Goal: Book appointment/travel/reservation

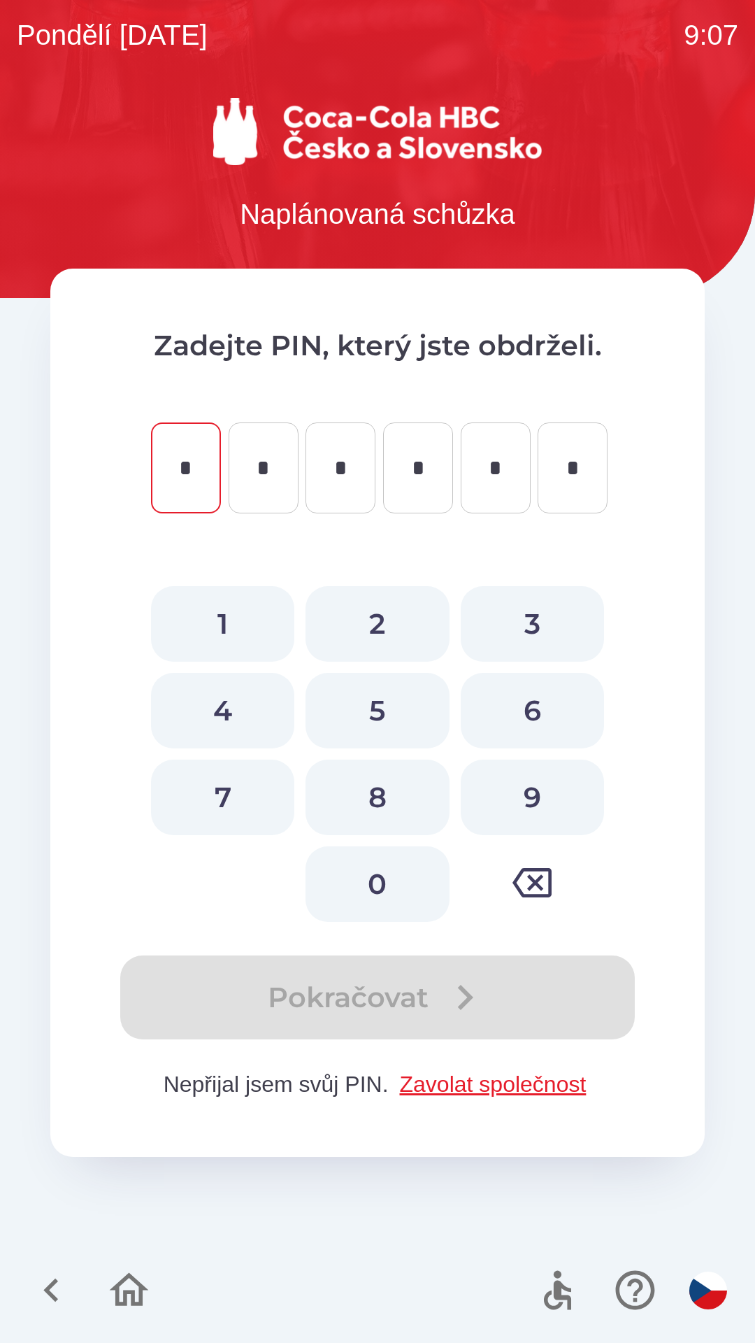
click at [527, 611] on button "3" at bounding box center [532, 624] width 143 height 76
type input "*"
click at [396, 693] on button "5" at bounding box center [377, 711] width 143 height 76
type input "*"
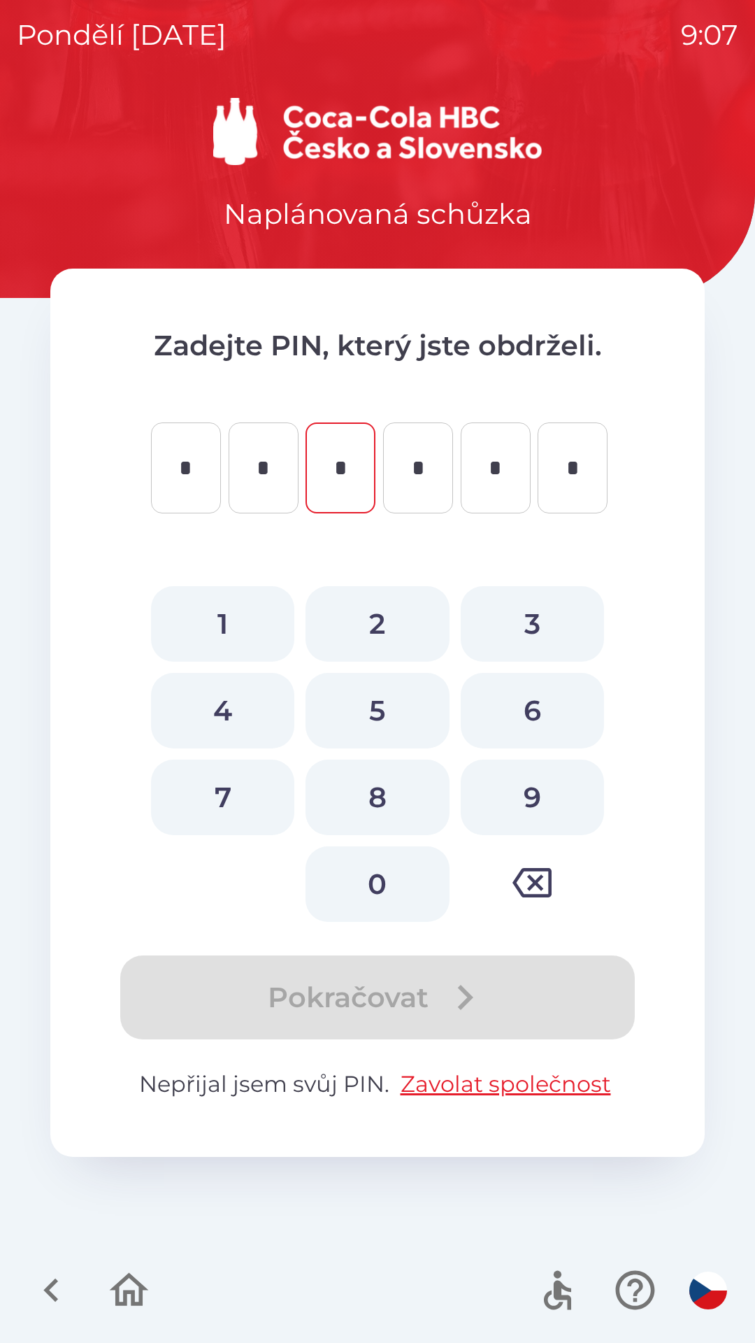
click at [535, 713] on button "6" at bounding box center [532, 711] width 143 height 76
type input "*"
click at [385, 873] on button "0" at bounding box center [377, 884] width 143 height 76
type input "*"
click at [227, 702] on button "4" at bounding box center [222, 711] width 143 height 76
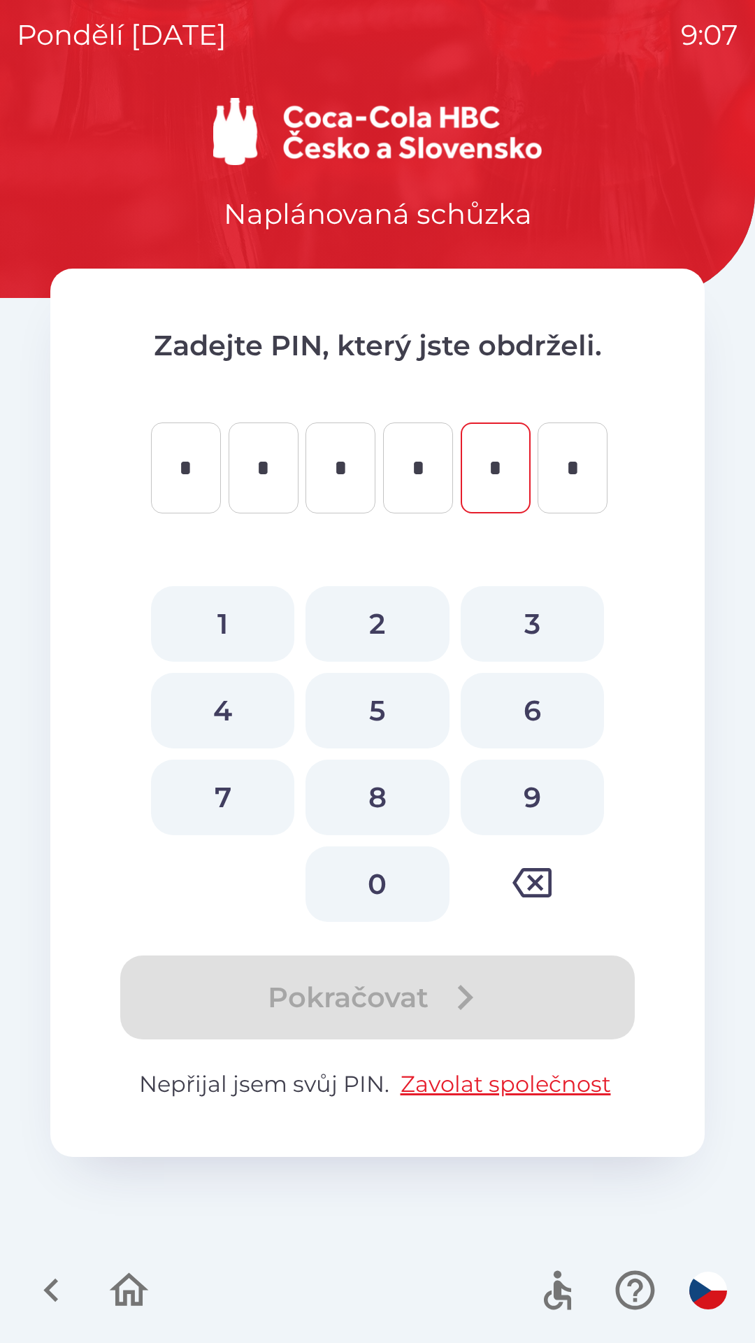
type input "*"
click at [369, 629] on button "2" at bounding box center [377, 624] width 143 height 76
type input "*"
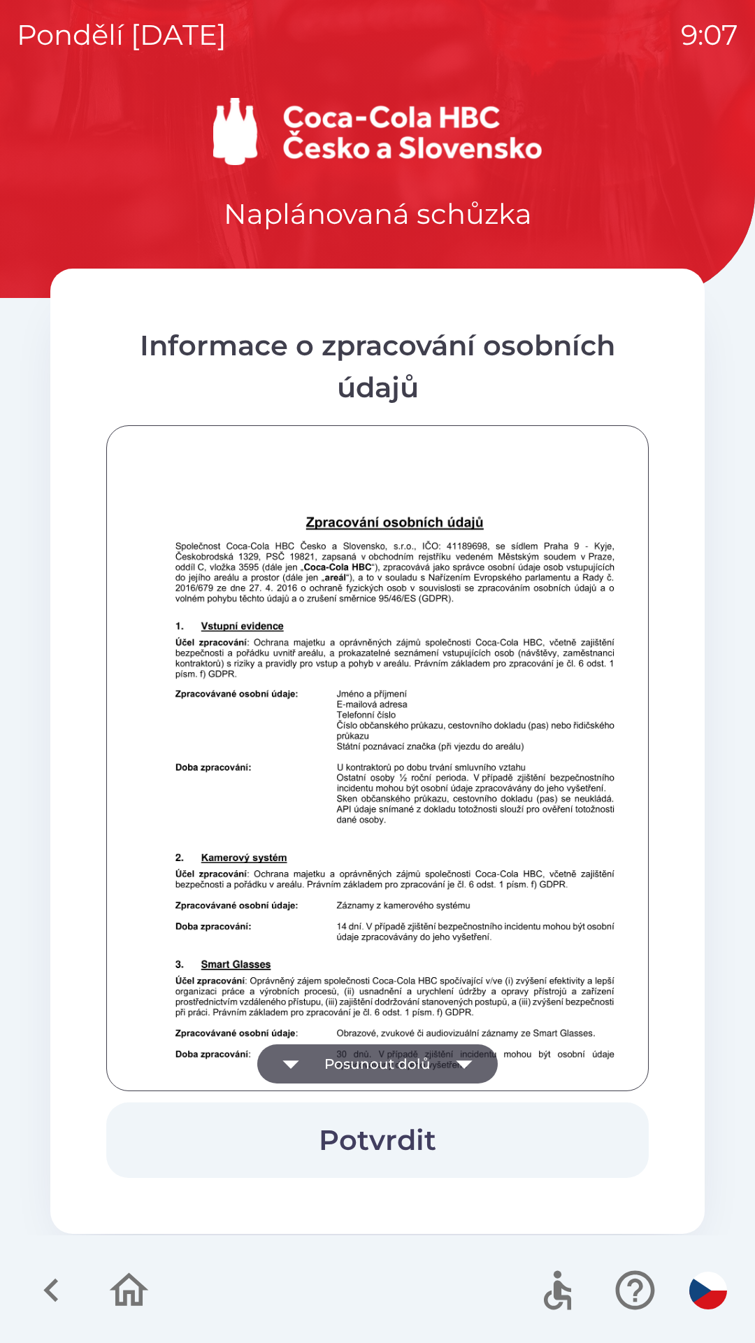
click at [413, 1045] on button "Posunout dolů" at bounding box center [377, 1063] width 241 height 39
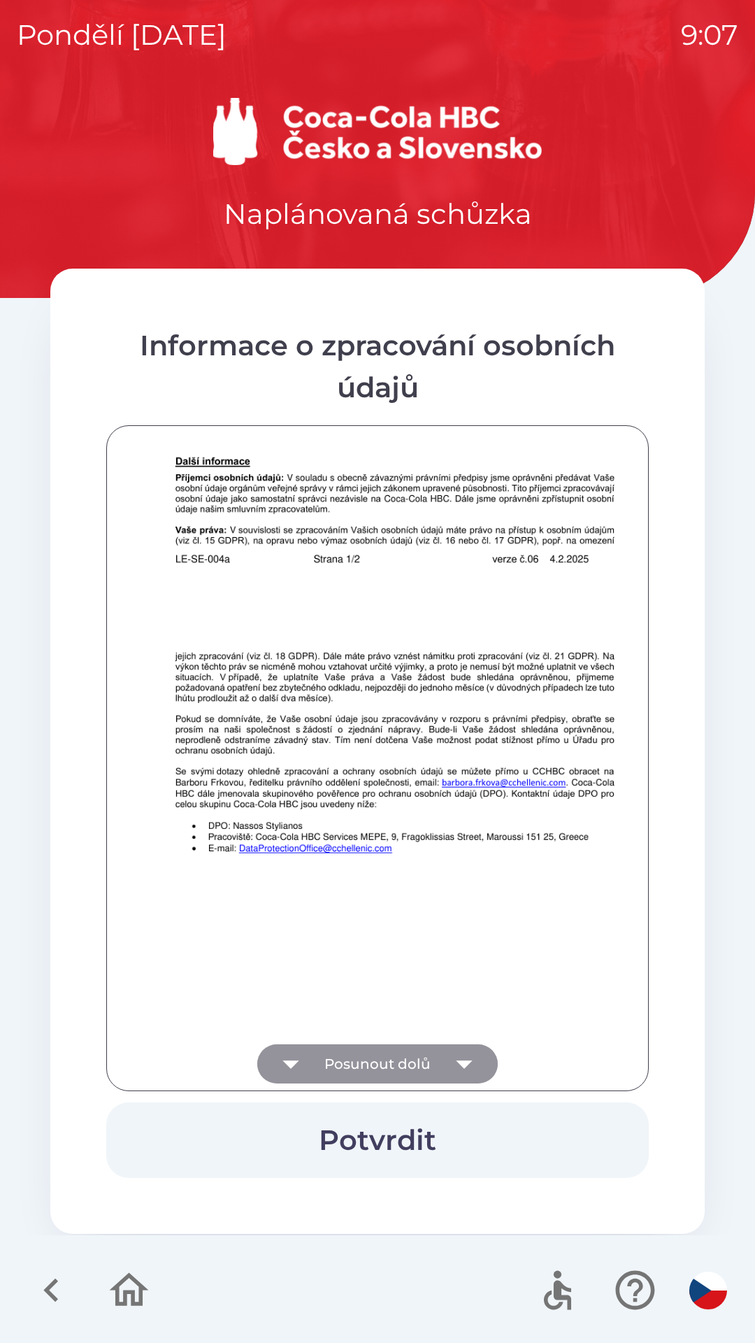
click at [425, 1045] on button "Posunout dolů" at bounding box center [377, 1063] width 241 height 39
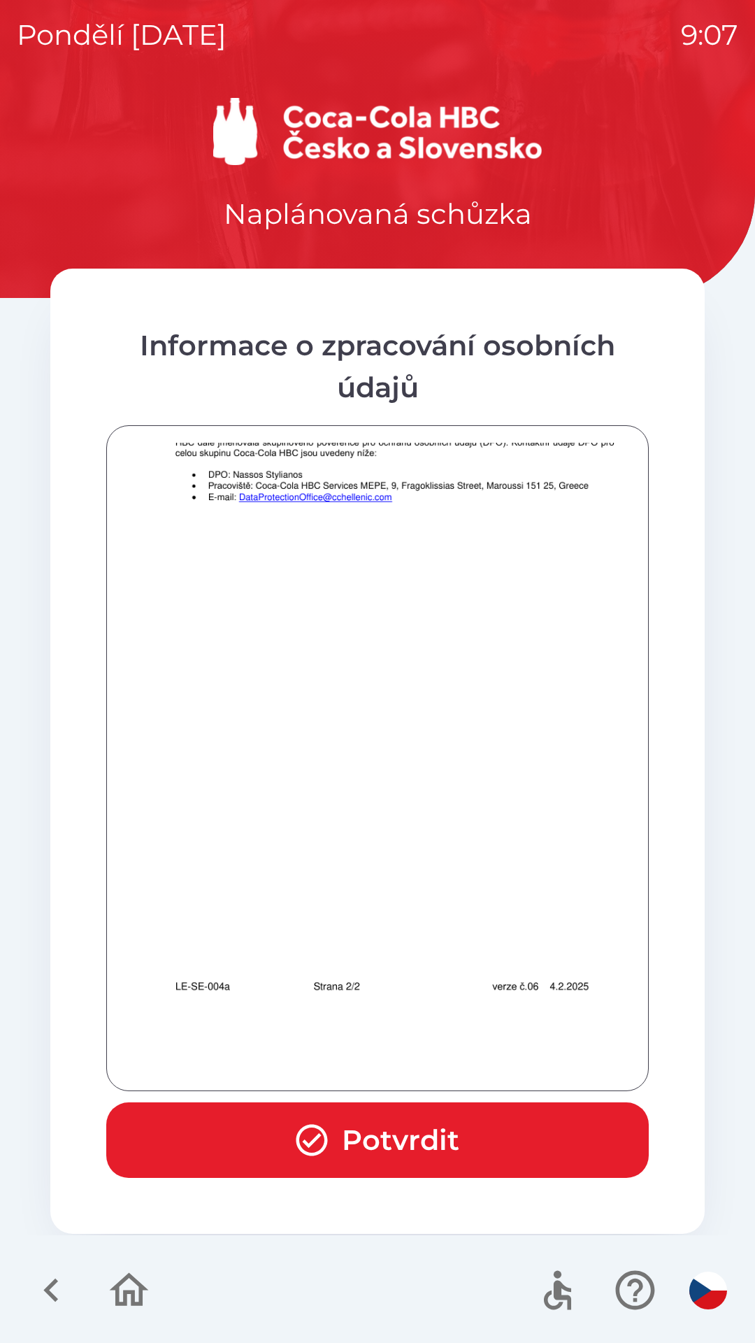
click at [436, 1058] on div at bounding box center [378, 758] width 508 height 631
click at [452, 1051] on div at bounding box center [378, 758] width 508 height 631
click at [436, 1136] on button "Potvrdit" at bounding box center [377, 1140] width 543 height 76
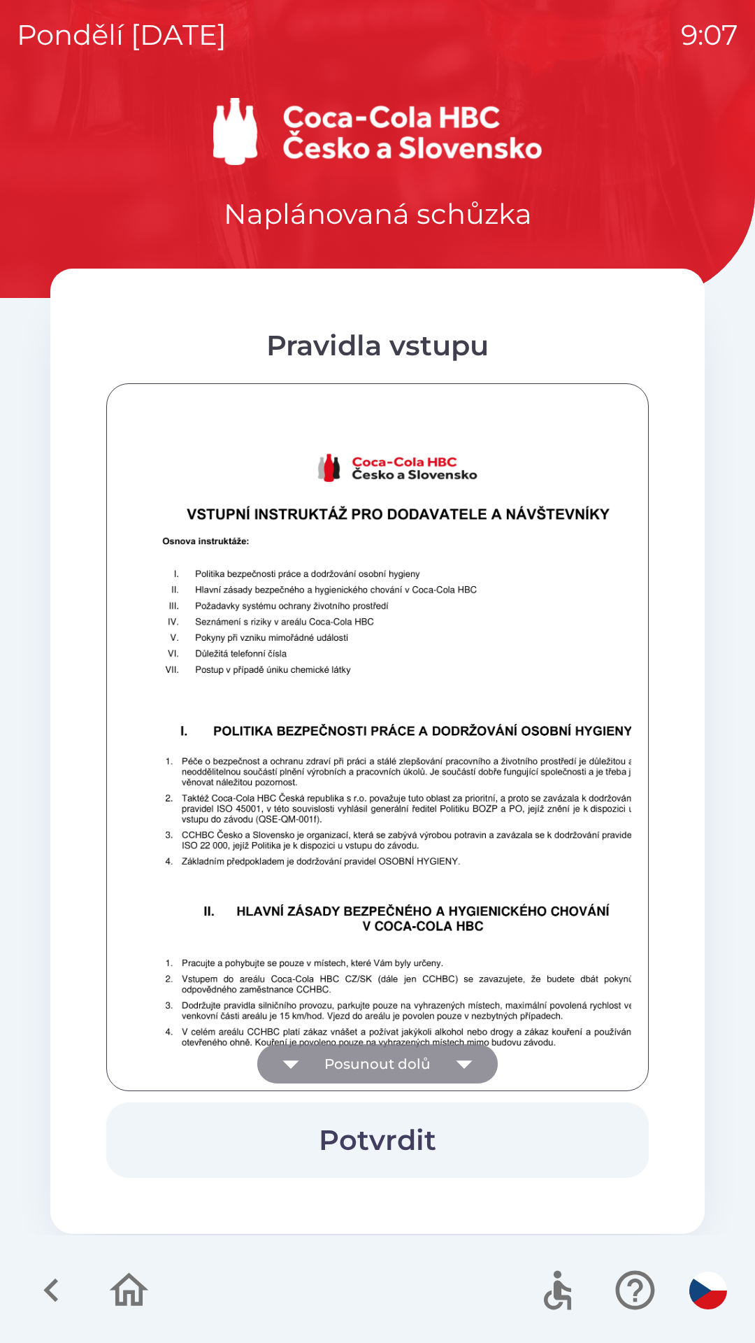
click at [385, 1046] on button "Posunout dolů" at bounding box center [377, 1063] width 241 height 39
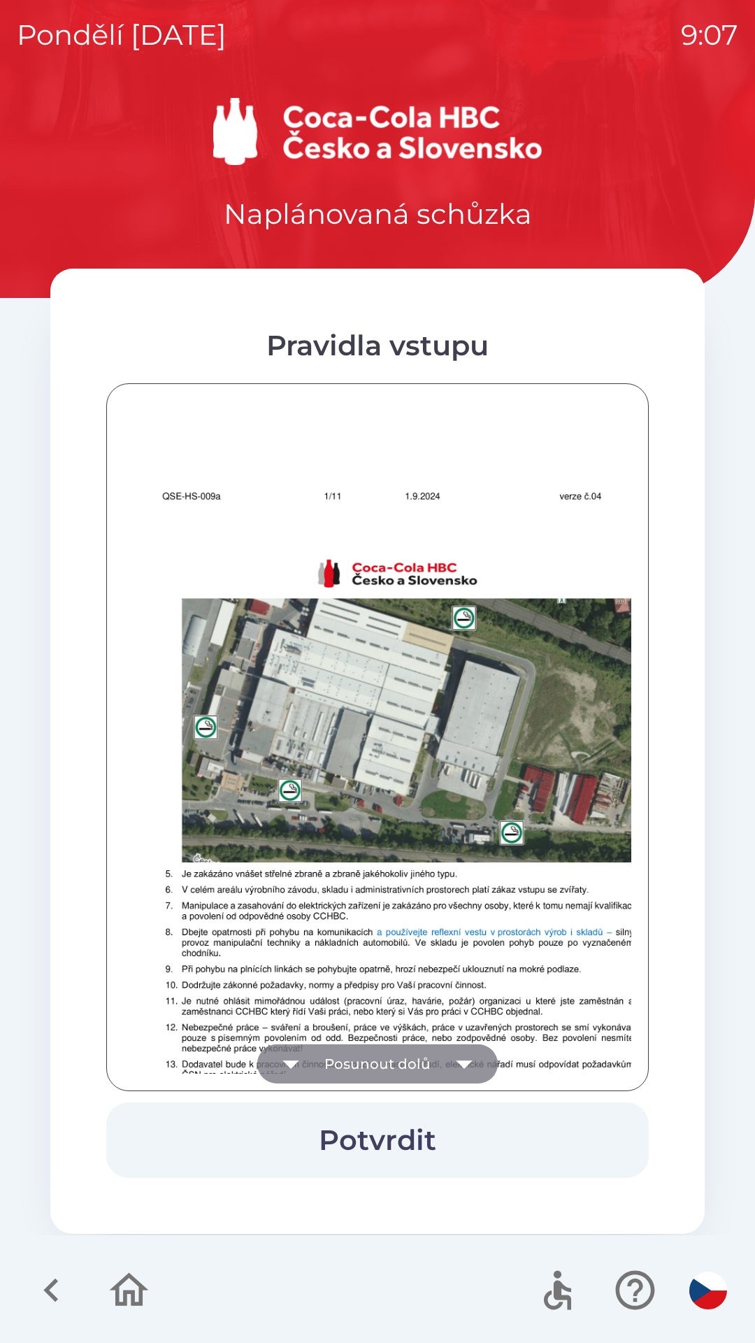
click at [382, 1067] on button "Posunout dolů" at bounding box center [377, 1063] width 241 height 39
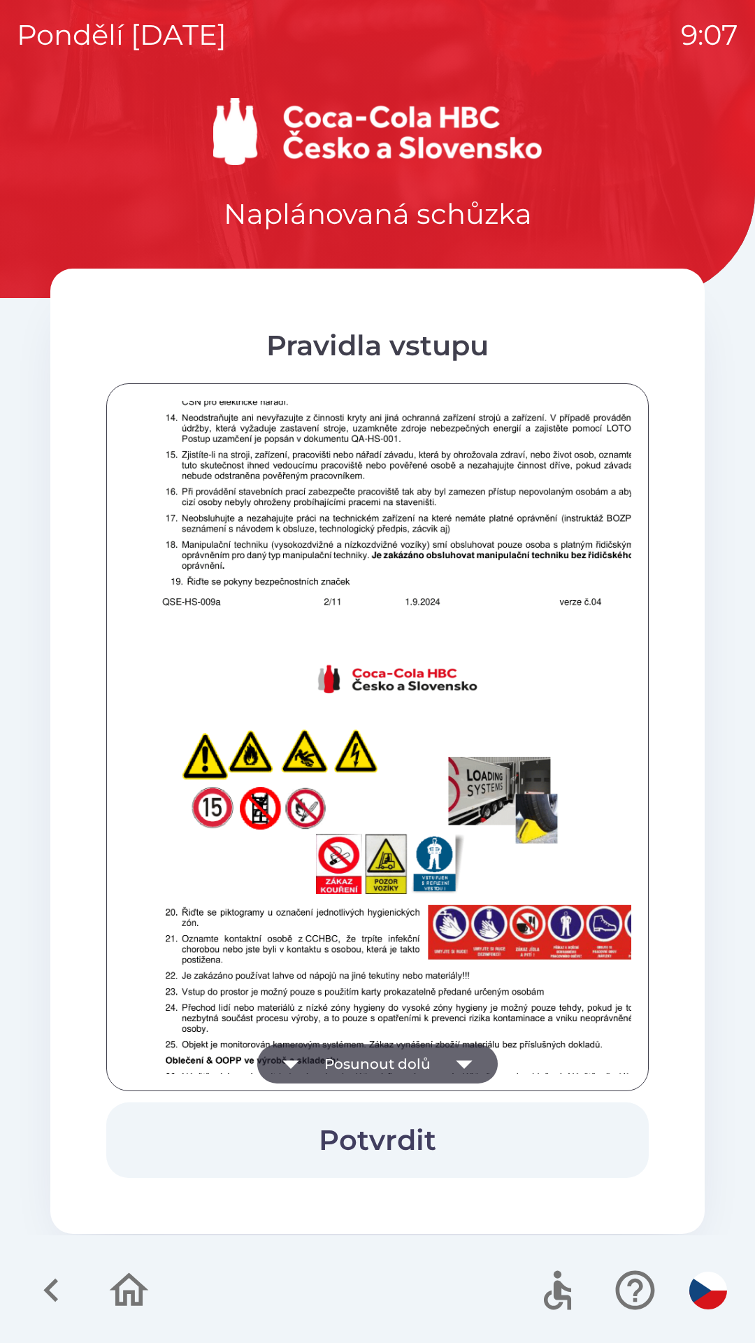
click at [395, 1065] on button "Posunout dolů" at bounding box center [377, 1063] width 241 height 39
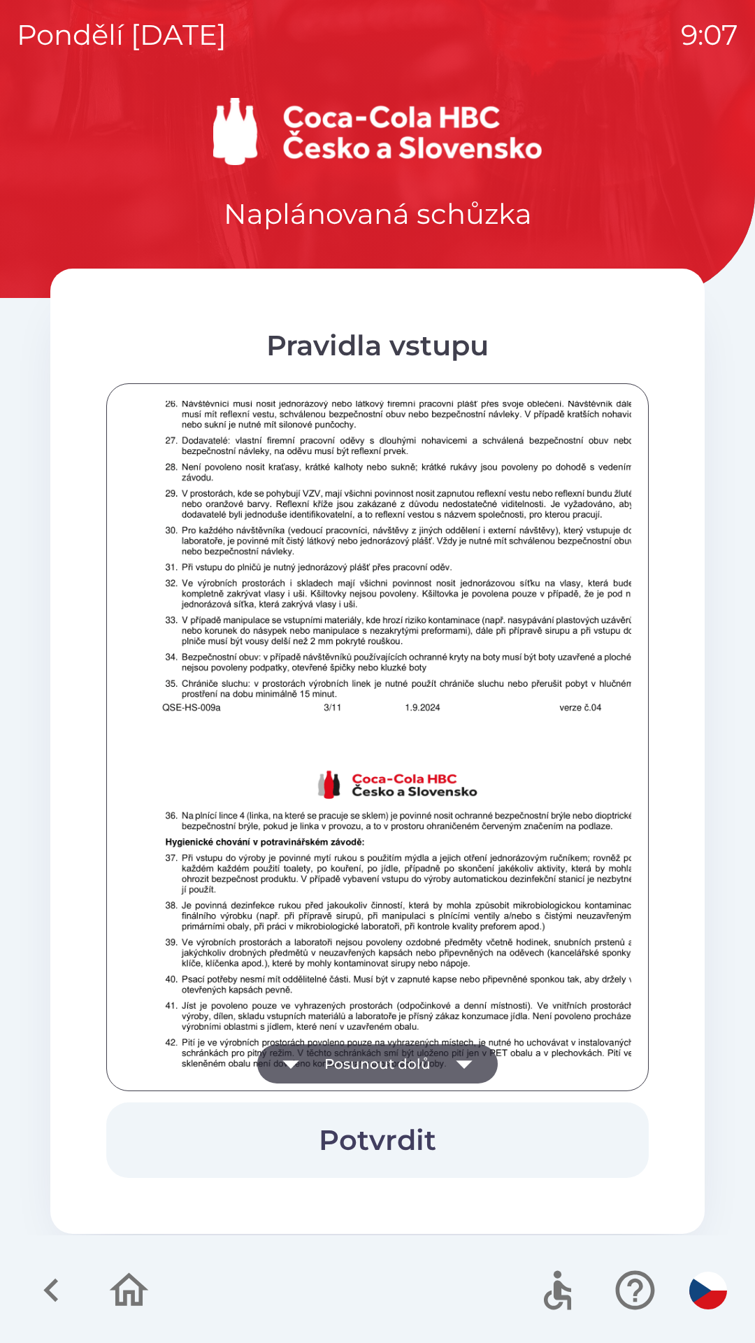
click at [399, 1057] on button "Posunout dolů" at bounding box center [377, 1063] width 241 height 39
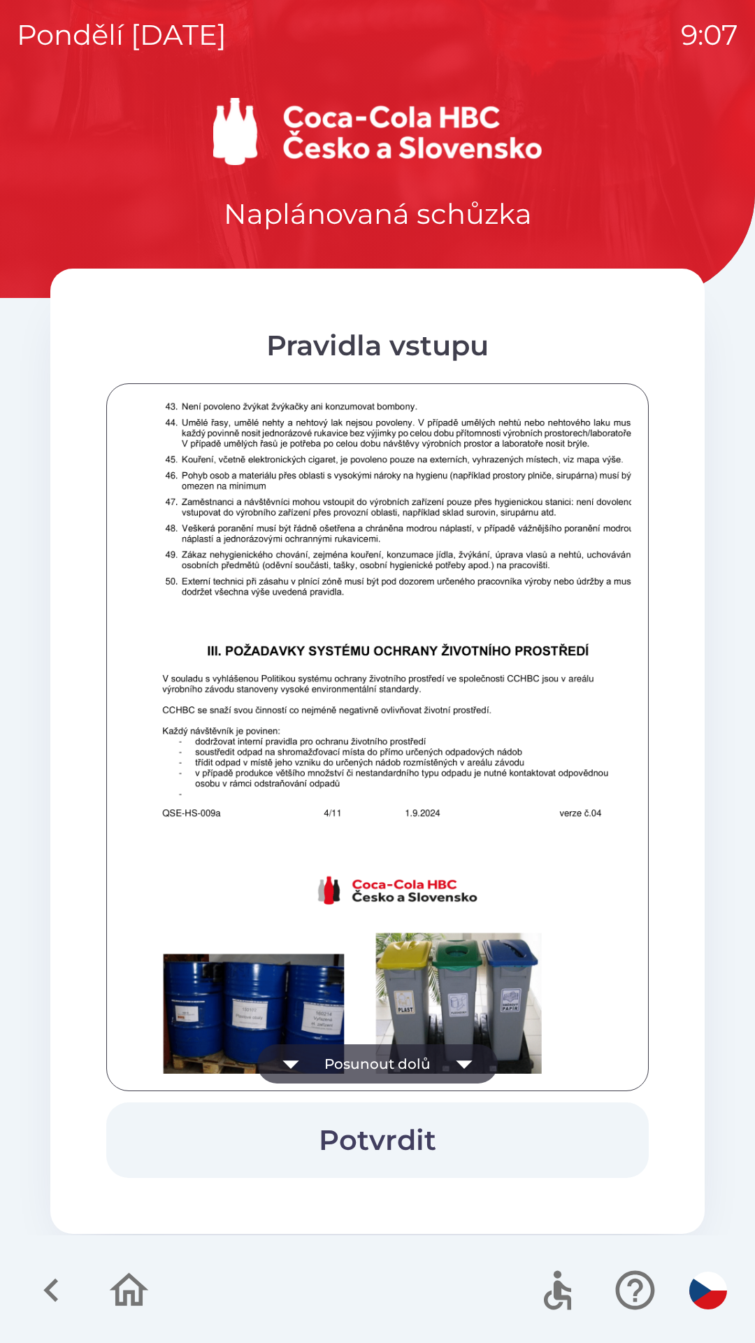
click at [397, 1050] on button "Posunout dolů" at bounding box center [377, 1063] width 241 height 39
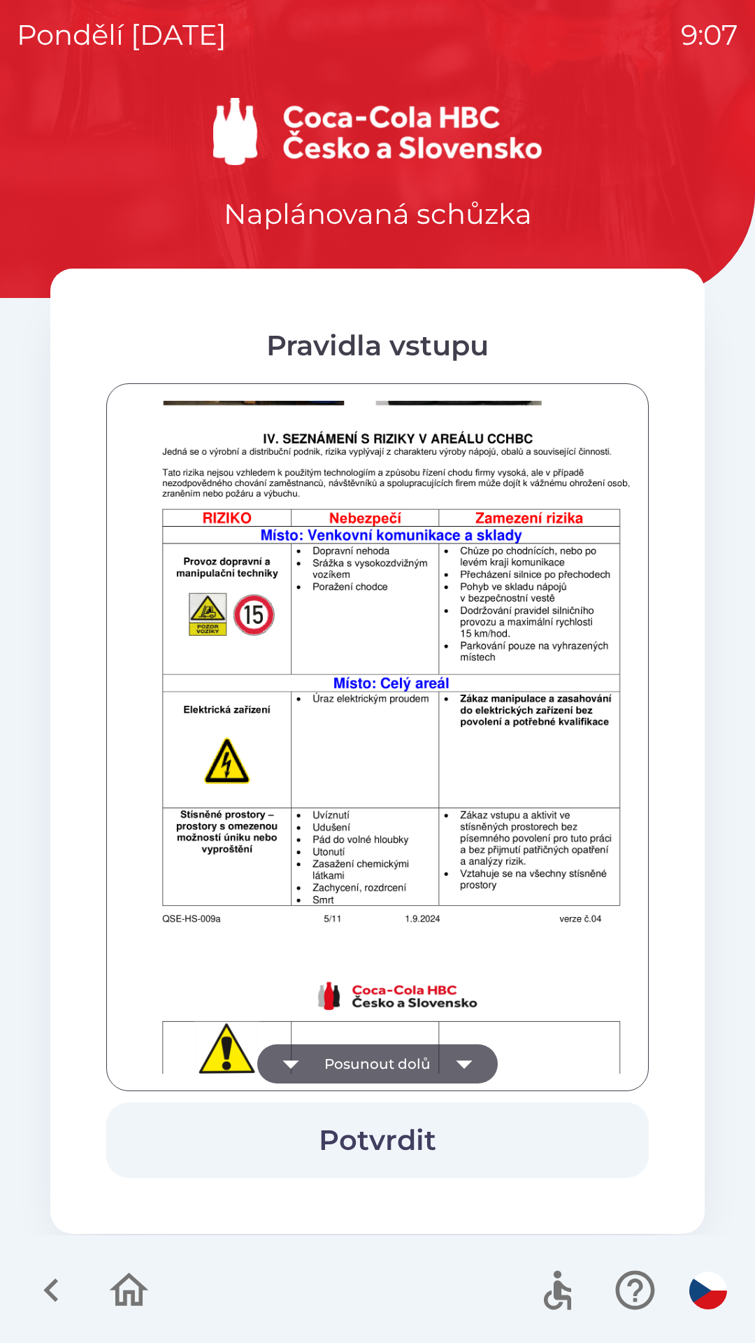
click at [398, 1058] on button "Posunout dolů" at bounding box center [377, 1063] width 241 height 39
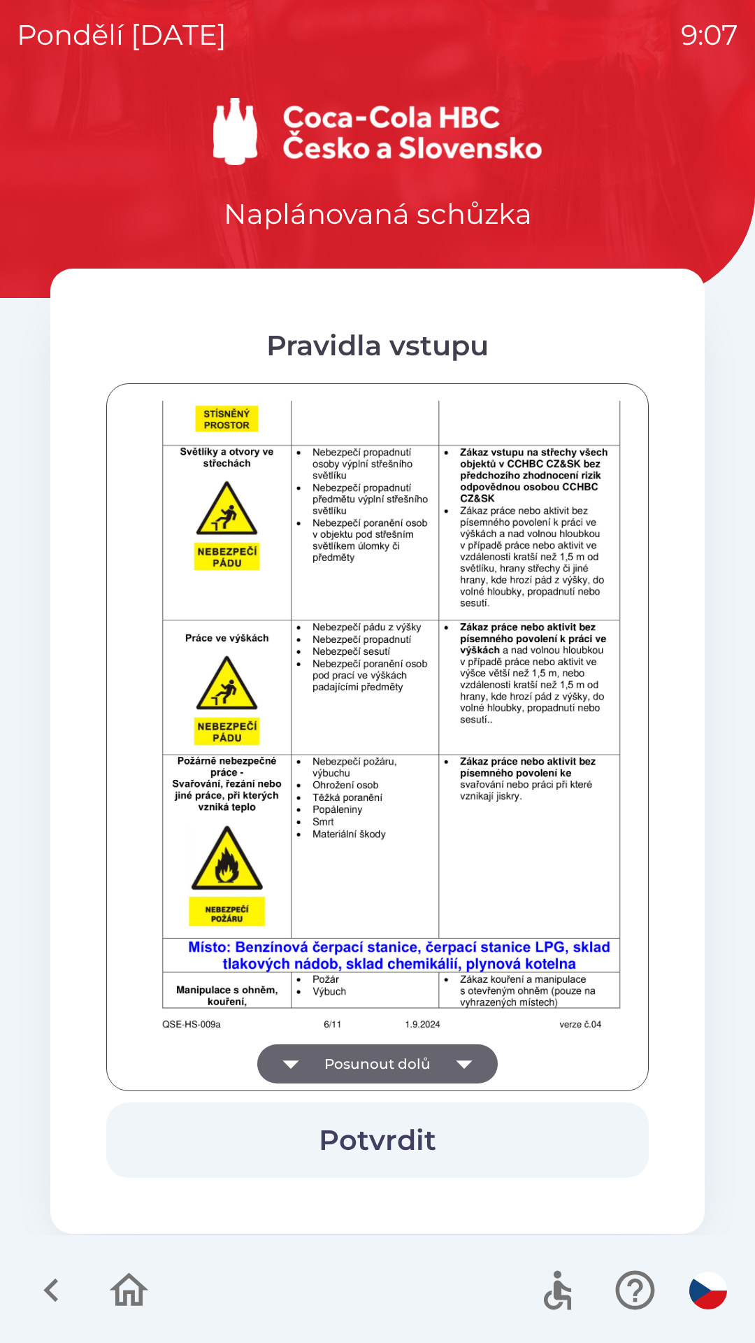
click at [395, 1056] on button "Posunout dolů" at bounding box center [377, 1063] width 241 height 39
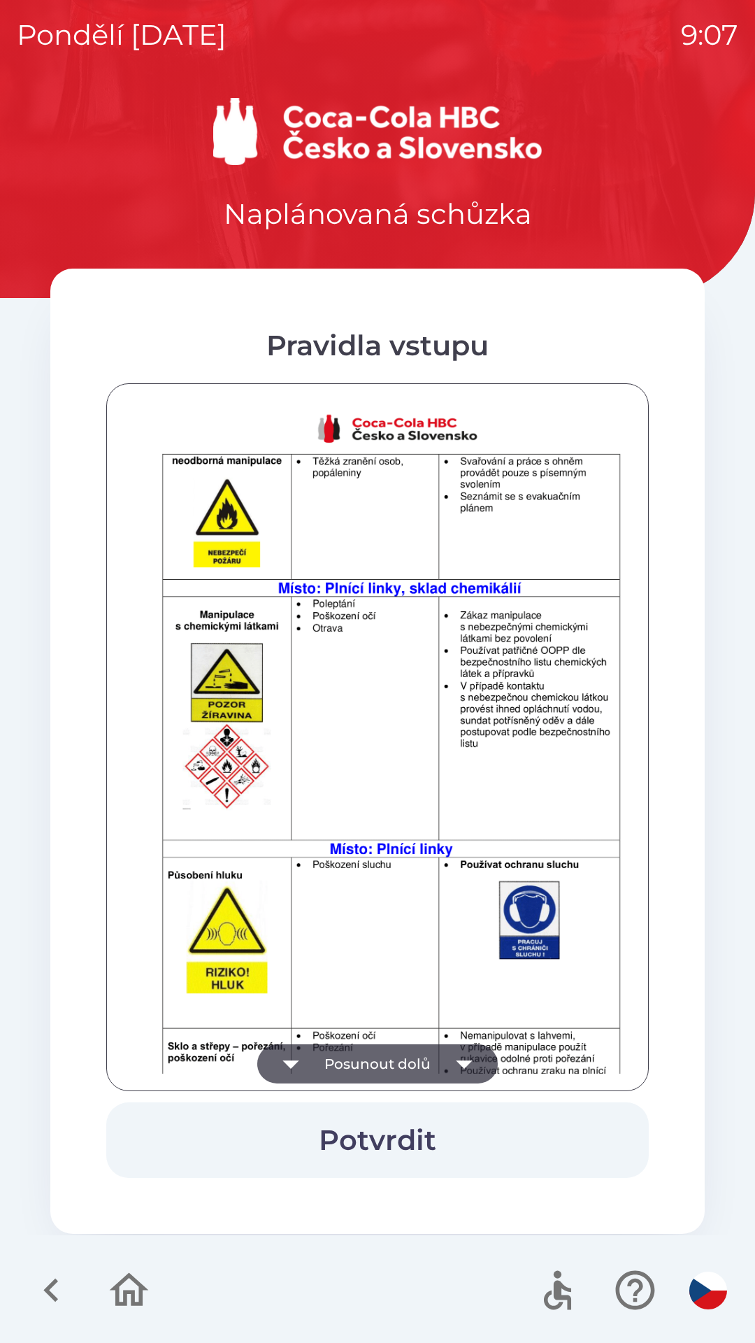
click at [394, 1053] on button "Posunout dolů" at bounding box center [377, 1063] width 241 height 39
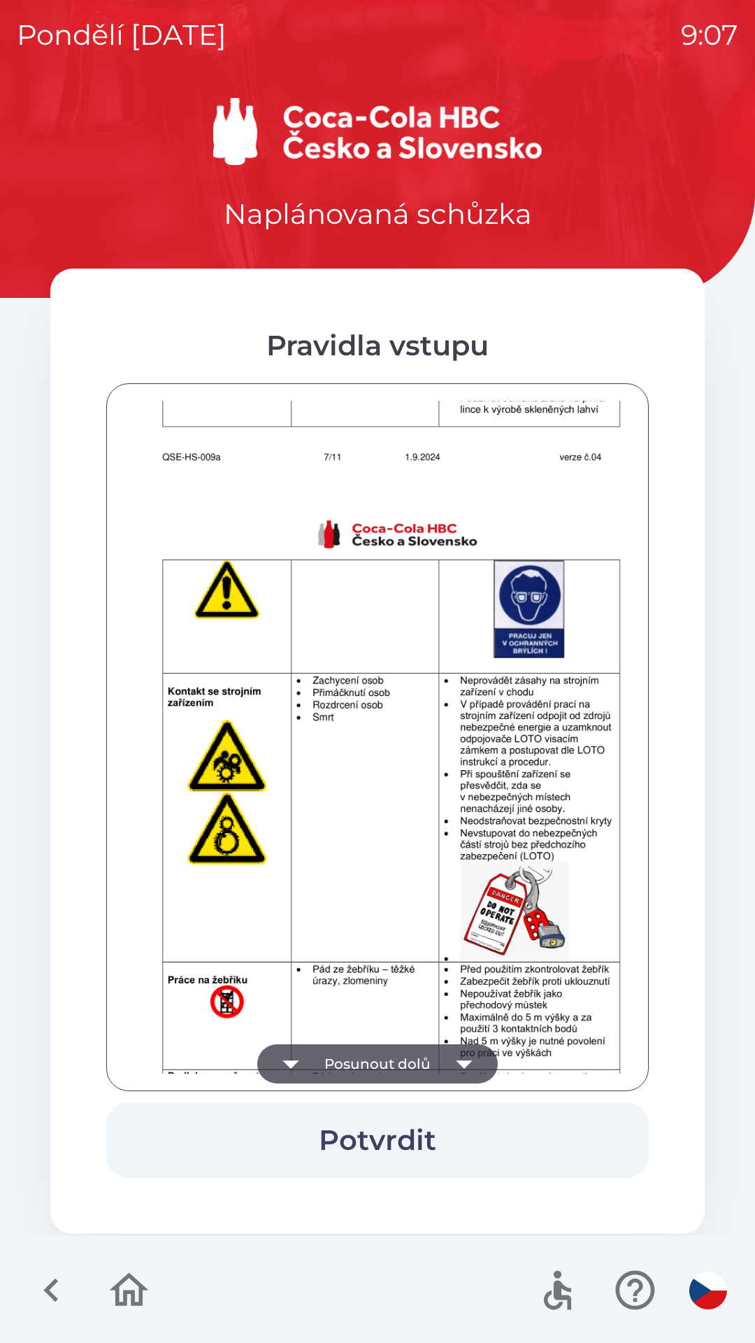
click at [392, 1052] on button "Posunout dolů" at bounding box center [377, 1063] width 241 height 39
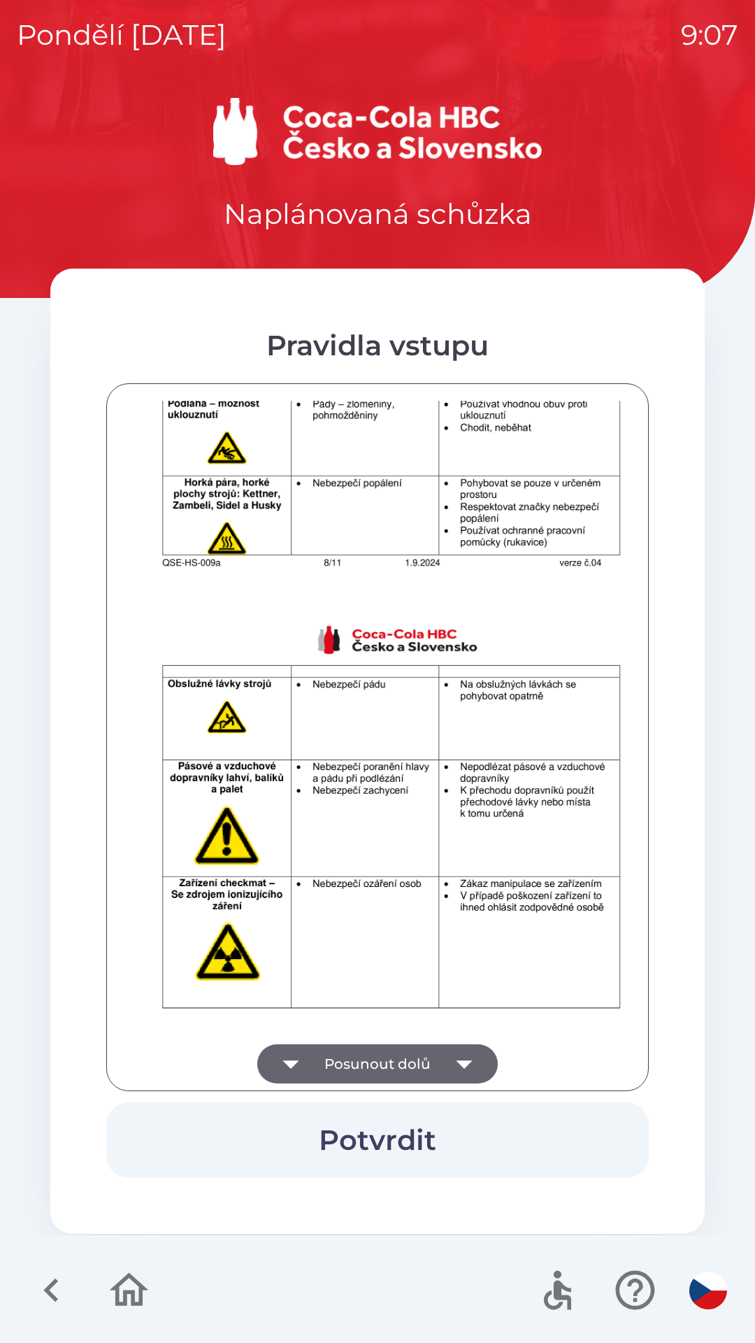
click at [385, 1055] on button "Posunout dolů" at bounding box center [377, 1063] width 241 height 39
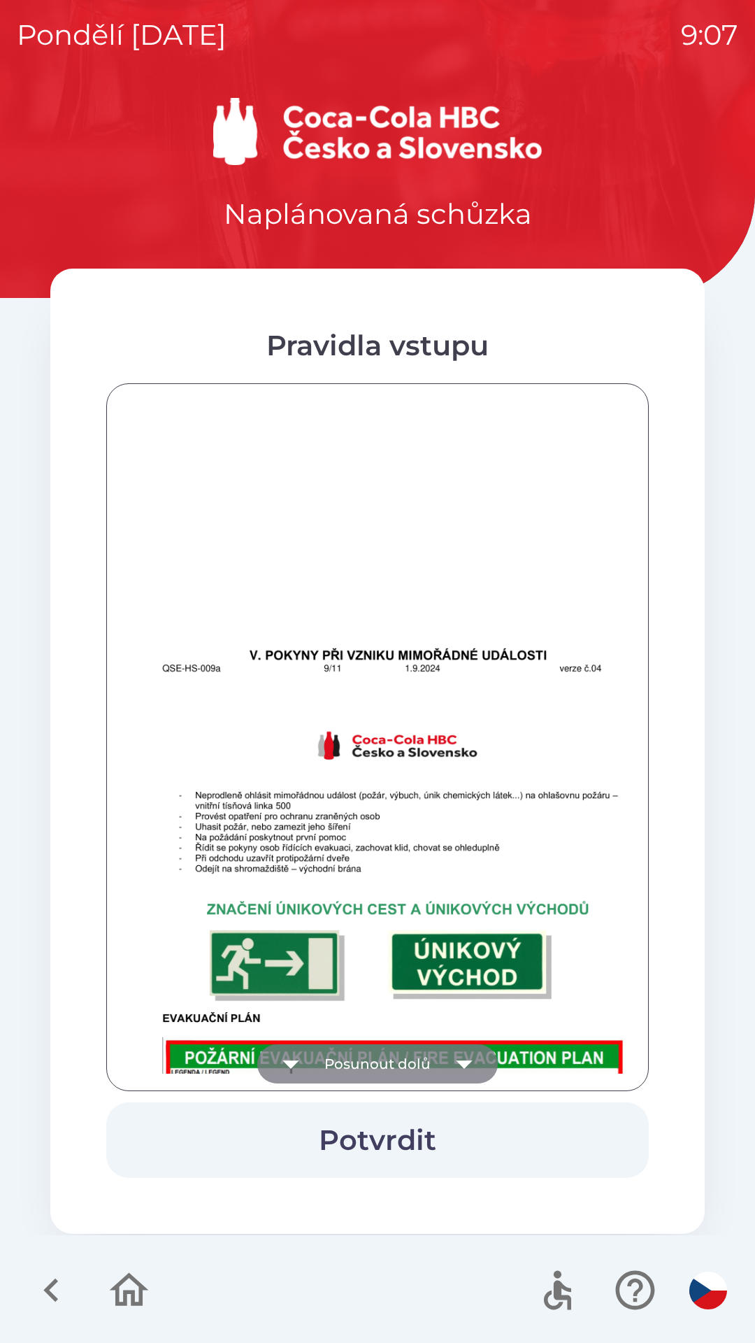
click at [385, 1057] on button "Posunout dolů" at bounding box center [377, 1063] width 241 height 39
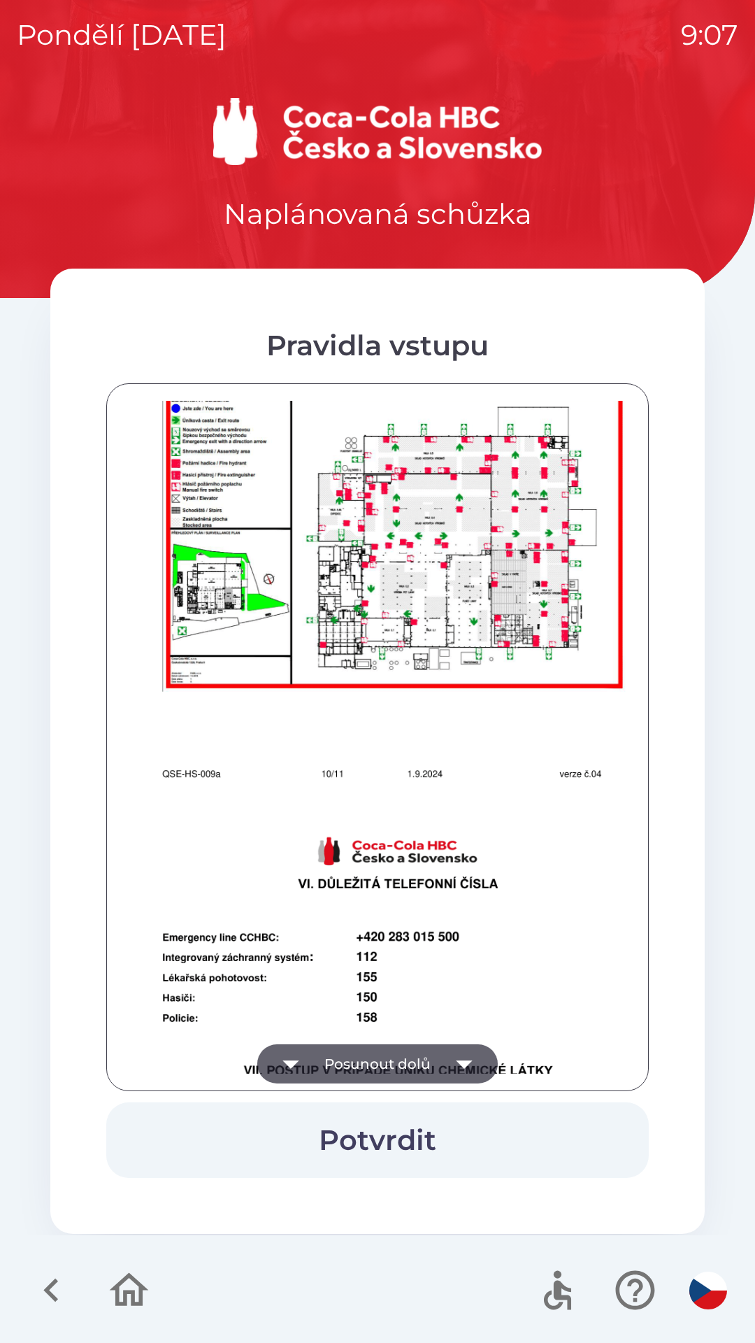
click at [383, 1060] on button "Posunout dolů" at bounding box center [377, 1063] width 241 height 39
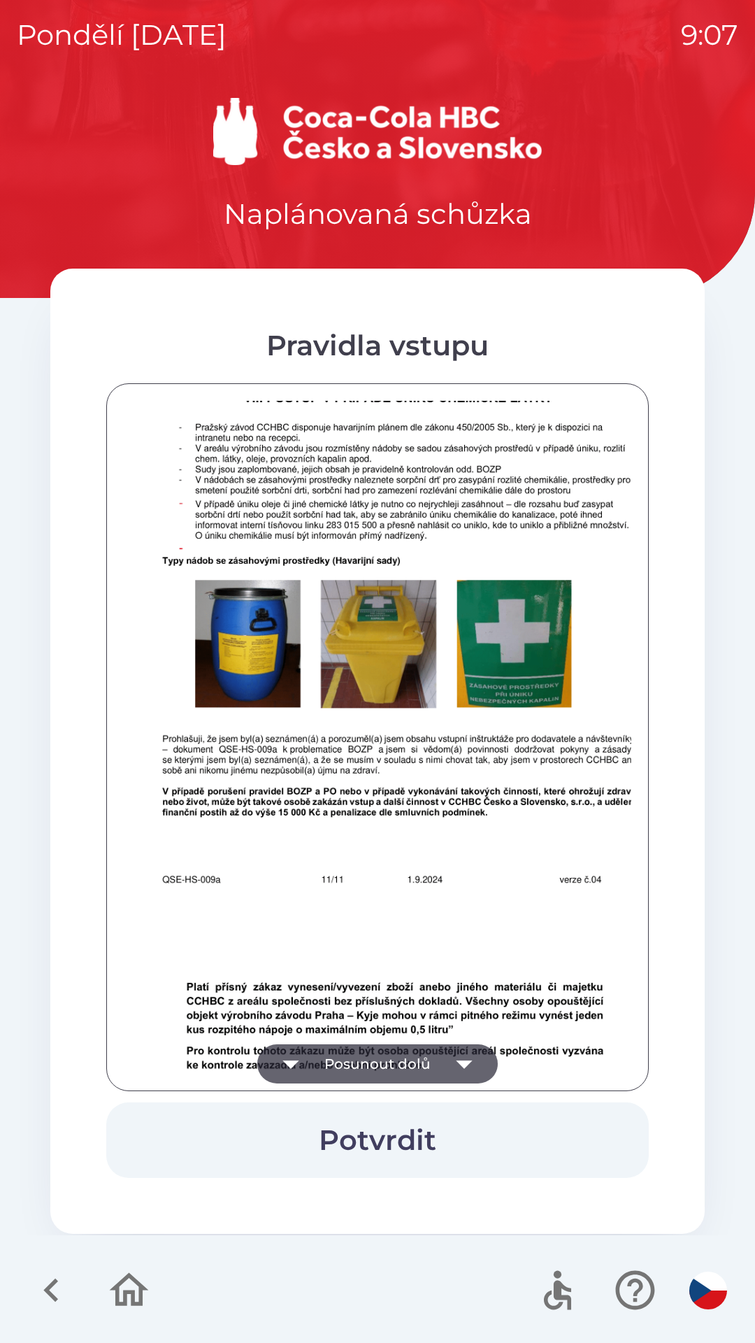
click at [392, 1059] on button "Posunout dolů" at bounding box center [377, 1063] width 241 height 39
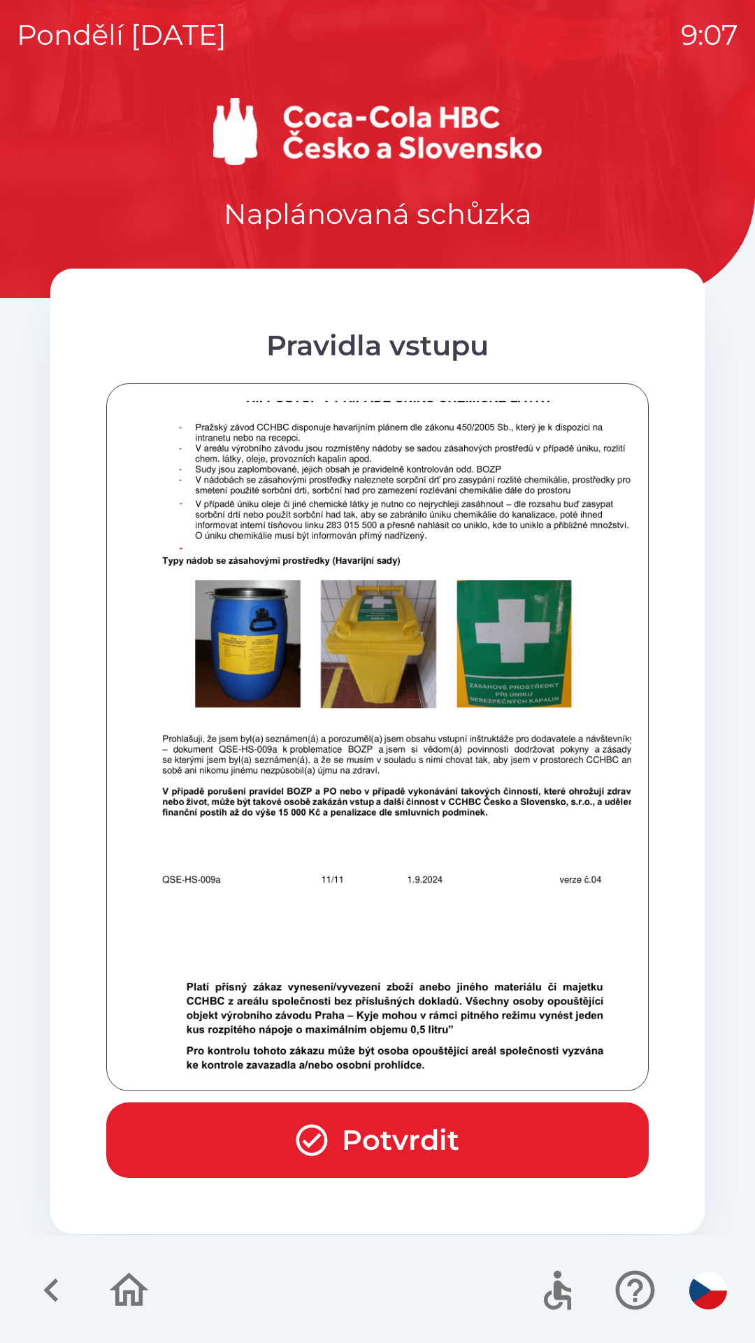
scroll to position [8659, 0]
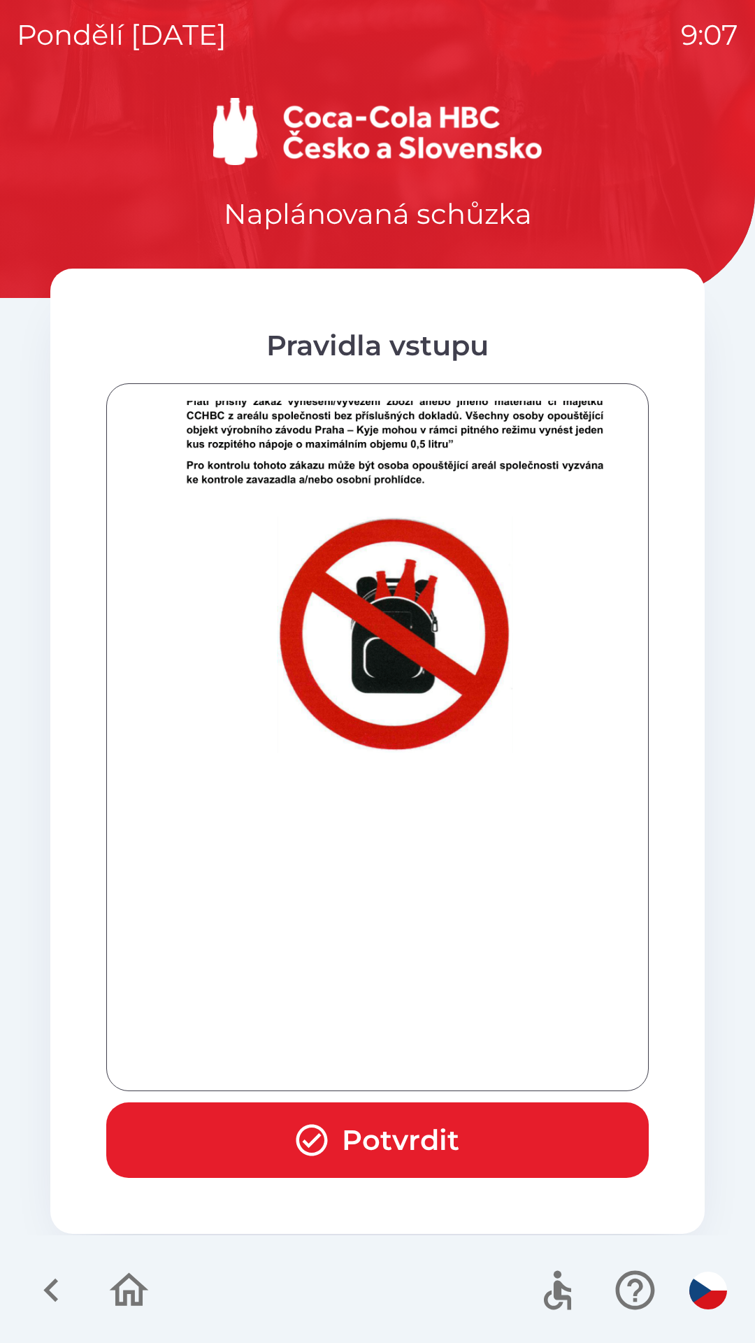
click at [392, 1064] on div at bounding box center [378, 737] width 508 height 673
click at [394, 1058] on div at bounding box center [378, 737] width 508 height 673
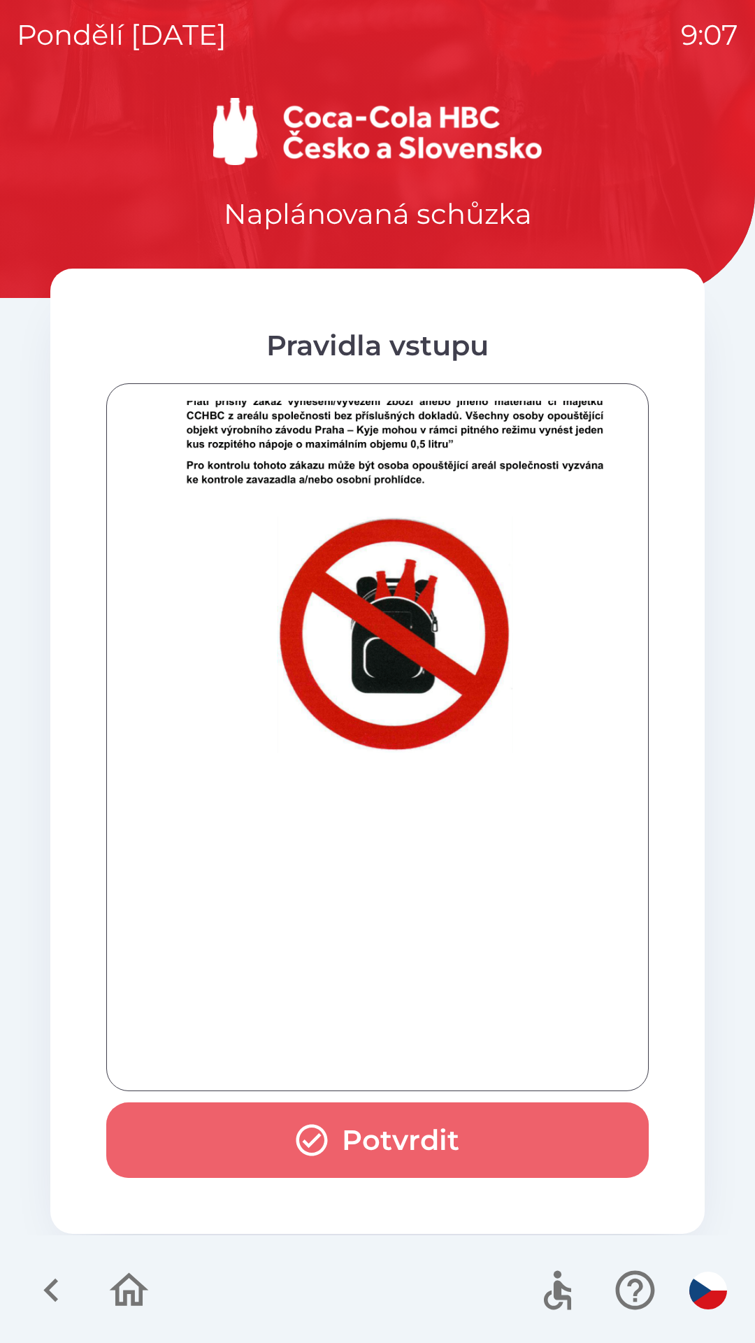
click at [406, 1131] on button "Potvrdit" at bounding box center [377, 1140] width 543 height 76
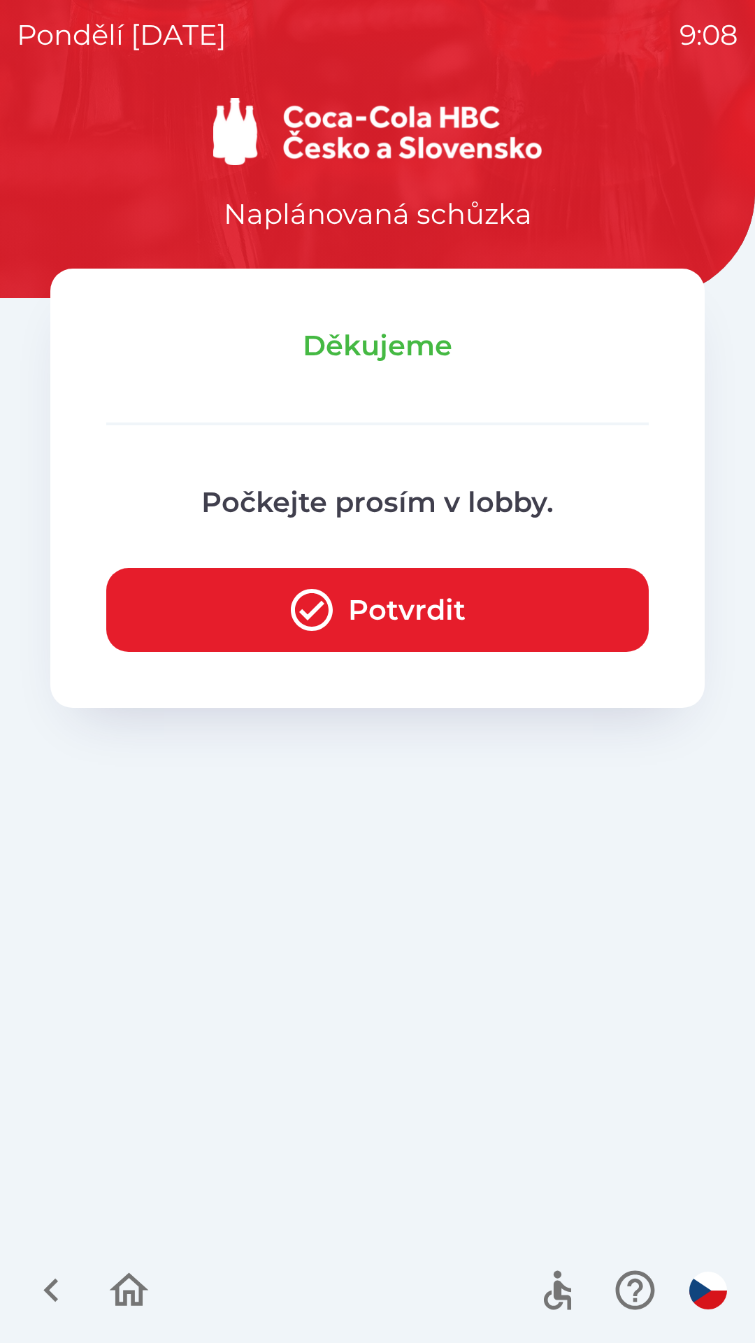
click at [252, 600] on button "Potvrdit" at bounding box center [377, 610] width 543 height 84
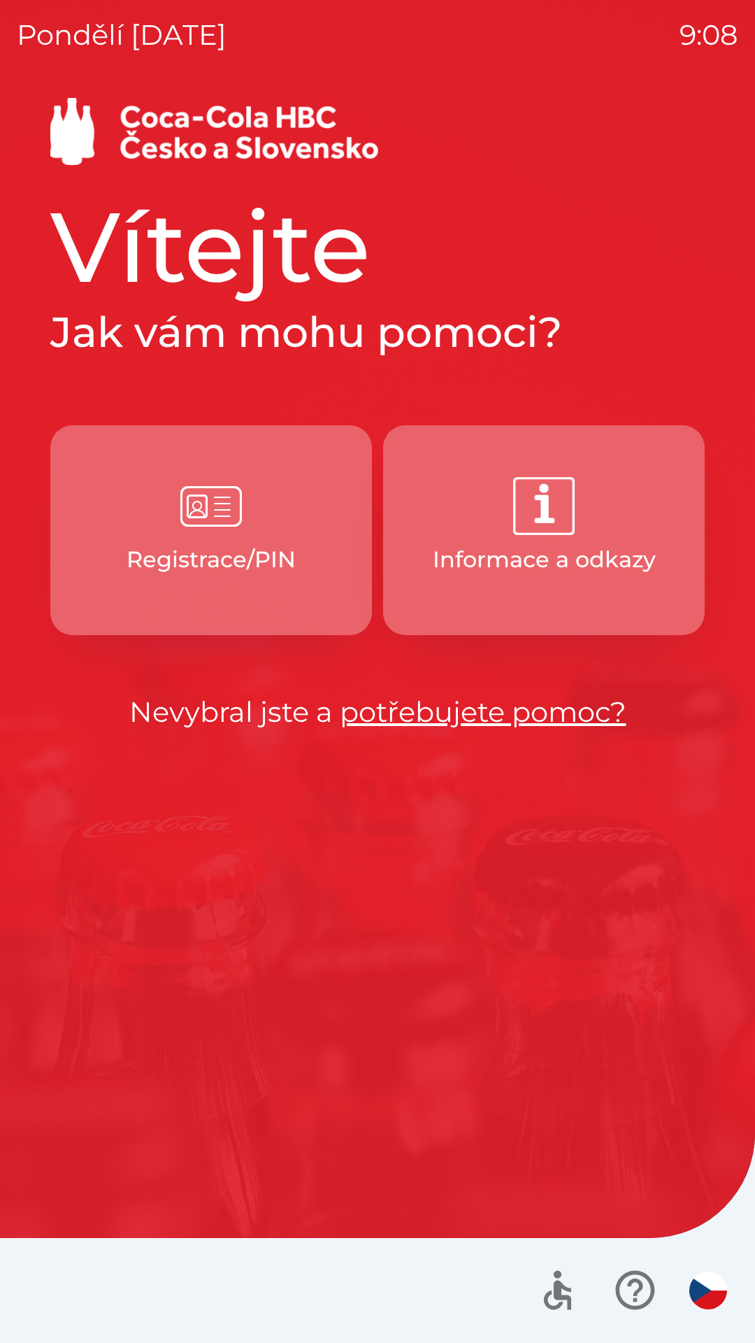
click at [168, 580] on button "Registrace/PIN" at bounding box center [211, 530] width 322 height 210
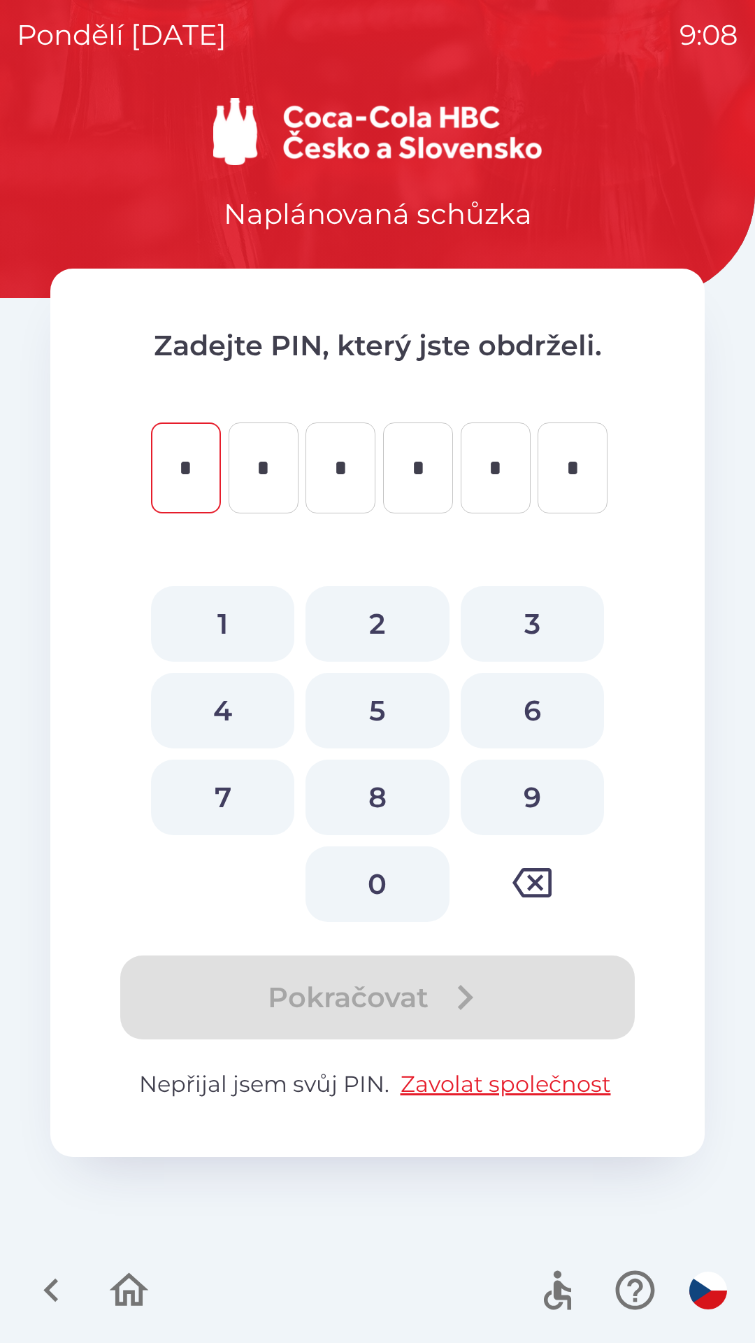
click at [366, 798] on button "8" at bounding box center [377, 798] width 143 height 76
type input "*"
click at [378, 629] on button "2" at bounding box center [377, 624] width 143 height 76
type input "*"
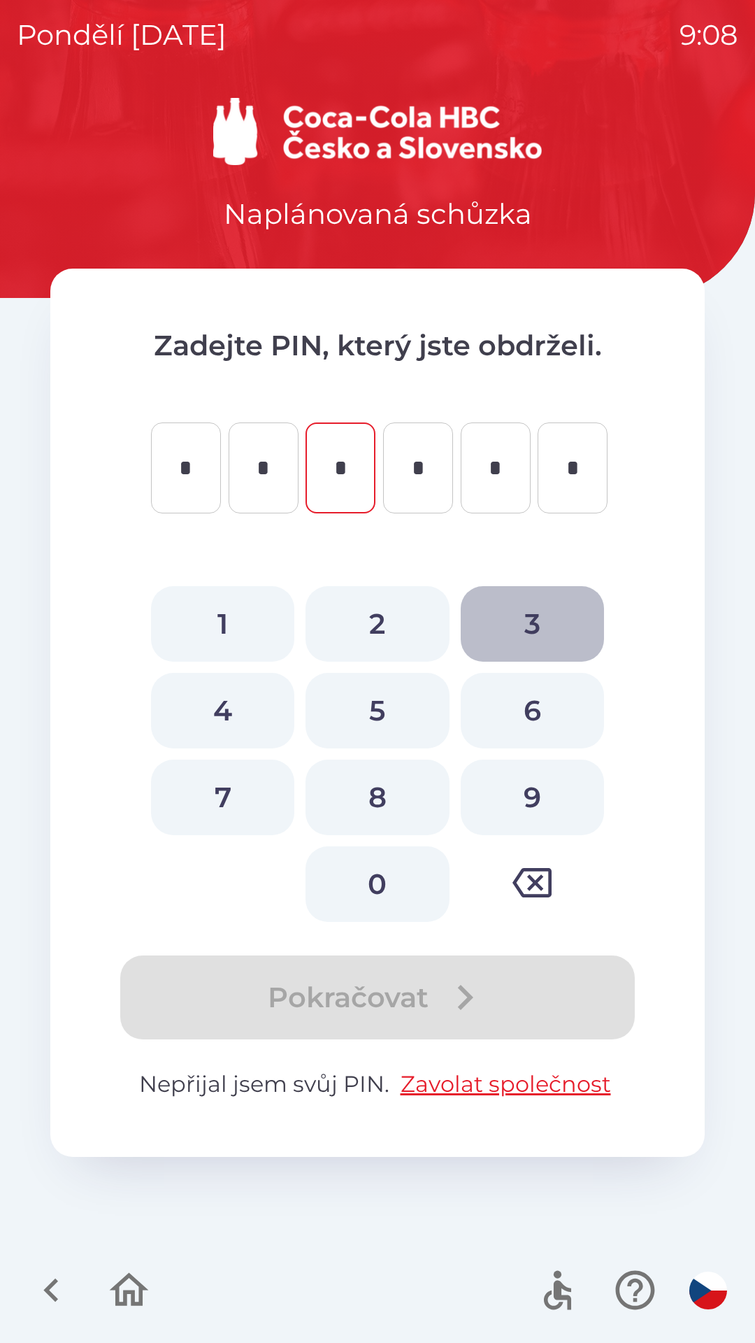
click at [534, 615] on button "3" at bounding box center [532, 624] width 143 height 76
type input "*"
click at [528, 698] on button "6" at bounding box center [532, 711] width 143 height 76
type input "*"
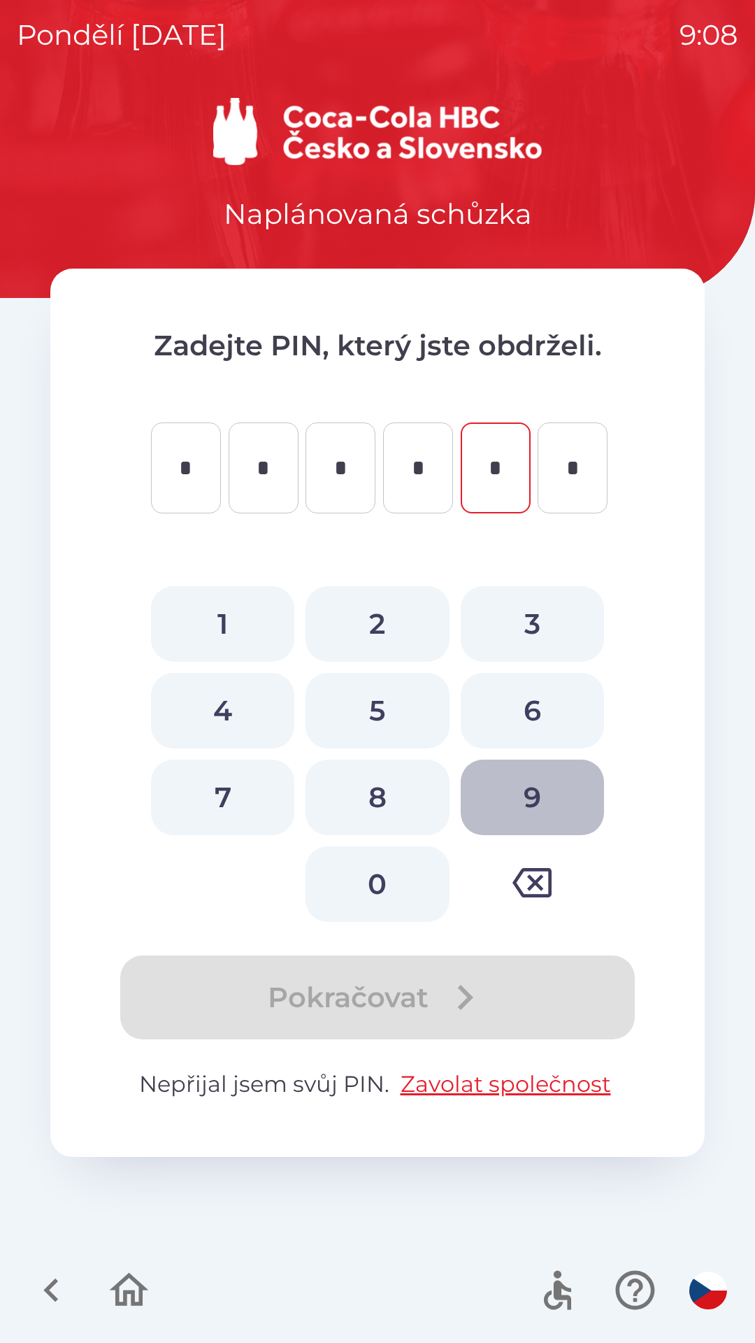
click at [513, 795] on button "9" at bounding box center [532, 798] width 143 height 76
type input "*"
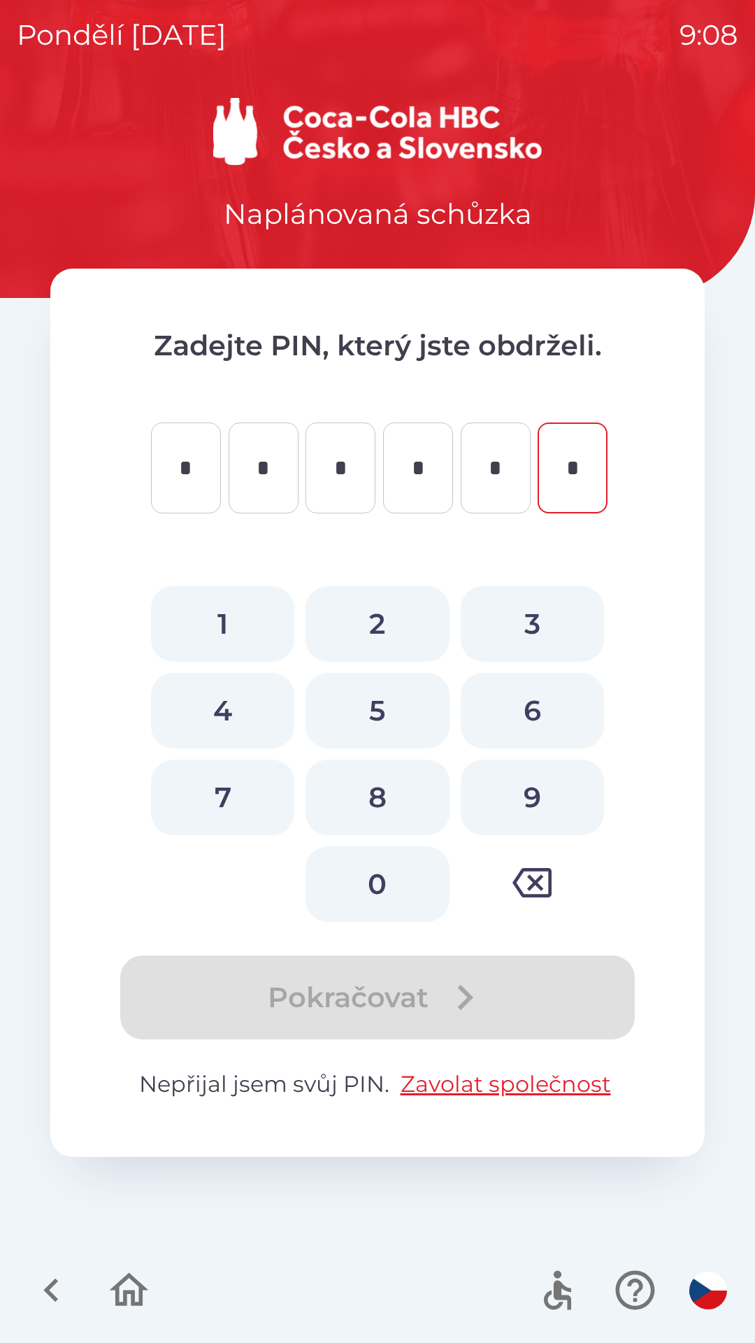
click at [514, 607] on button "3" at bounding box center [532, 624] width 143 height 76
type input "*"
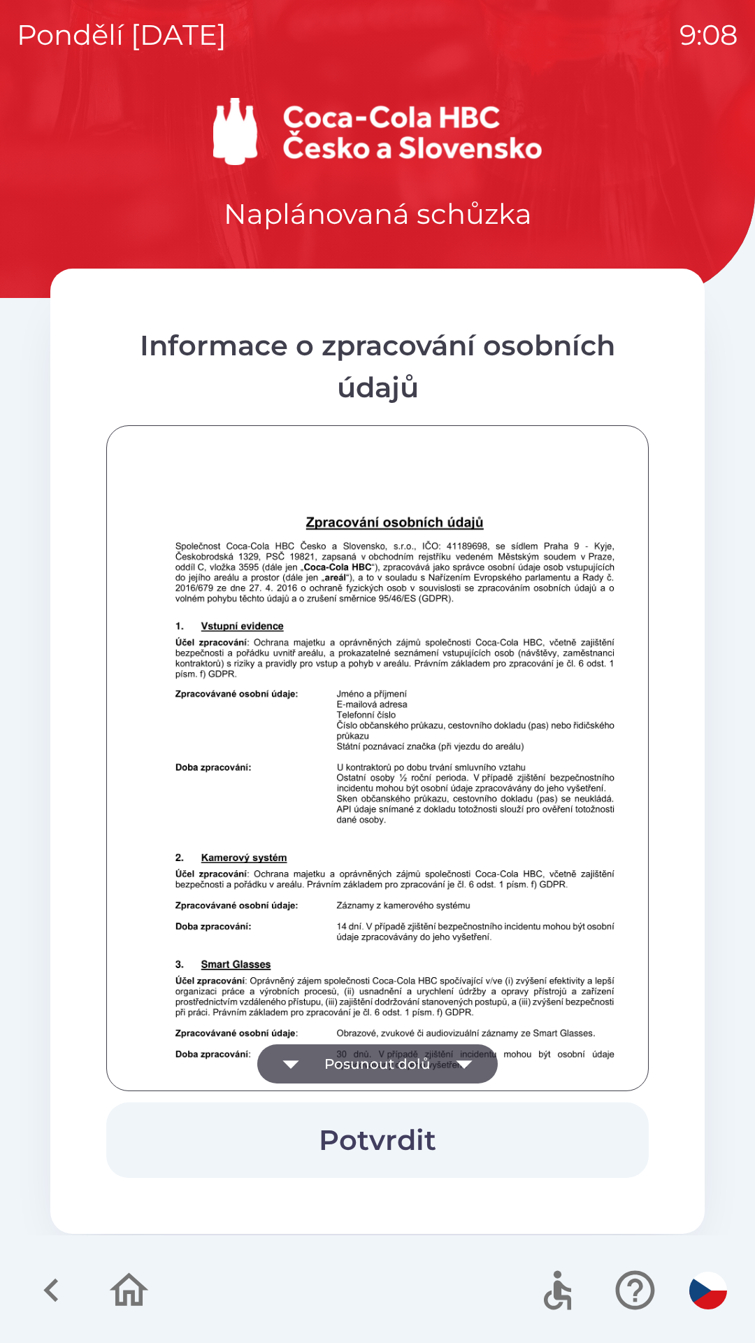
click at [371, 1051] on button "Posunout dolů" at bounding box center [377, 1063] width 241 height 39
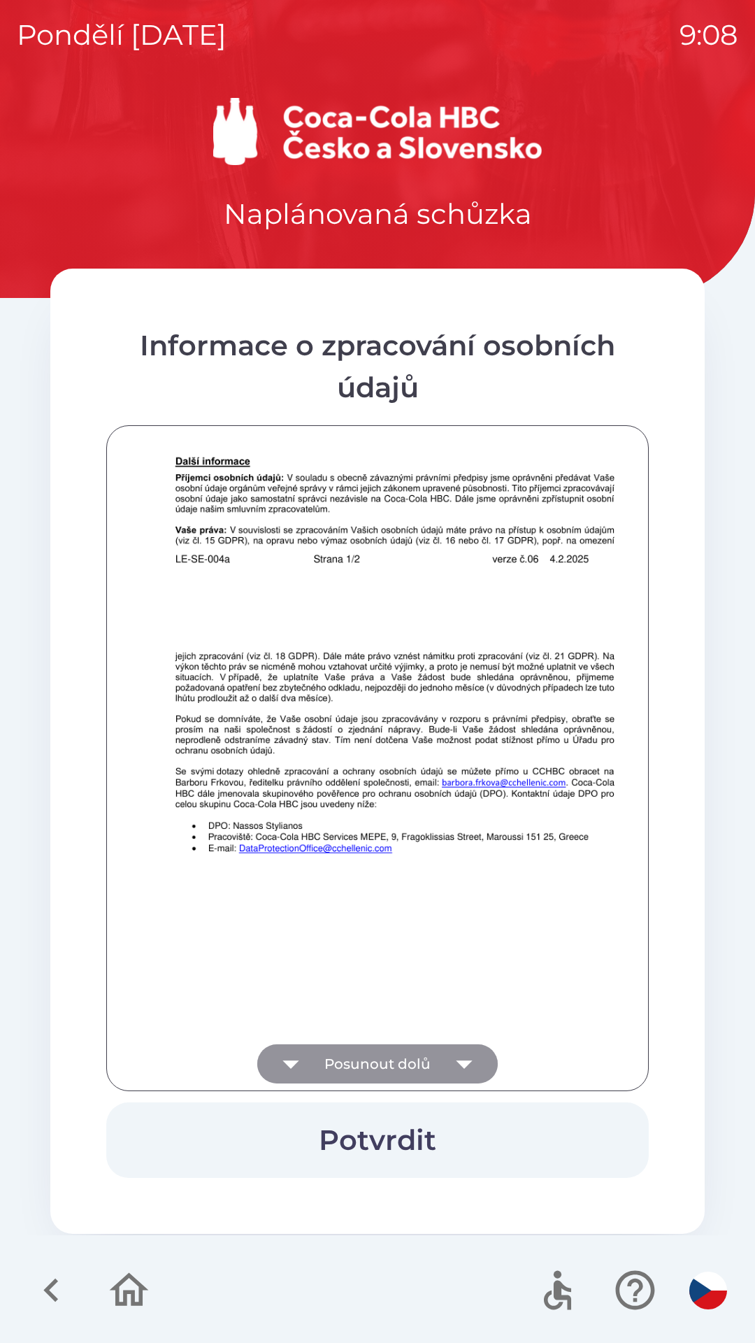
click at [369, 1066] on button "Posunout dolů" at bounding box center [377, 1063] width 241 height 39
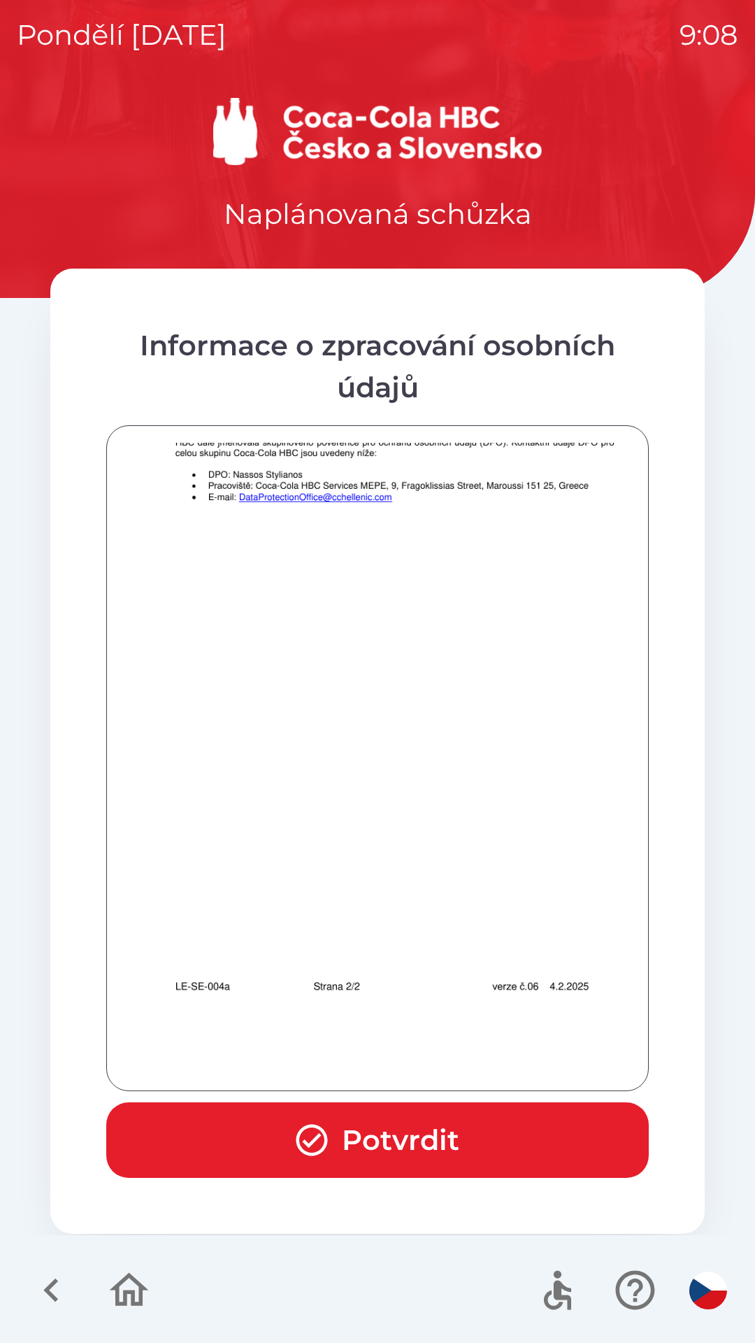
click at [357, 1129] on button "Potvrdit" at bounding box center [377, 1140] width 543 height 76
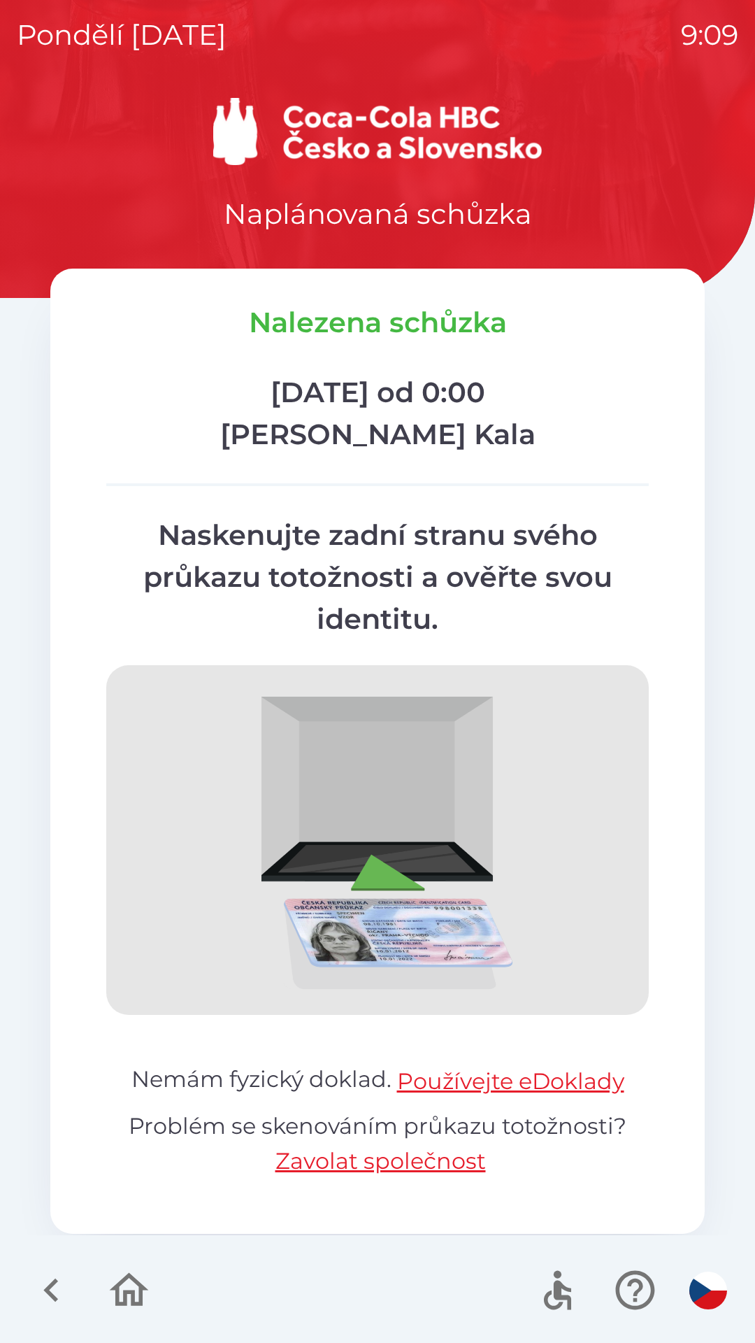
scroll to position [0, 0]
